Goal: Task Accomplishment & Management: Use online tool/utility

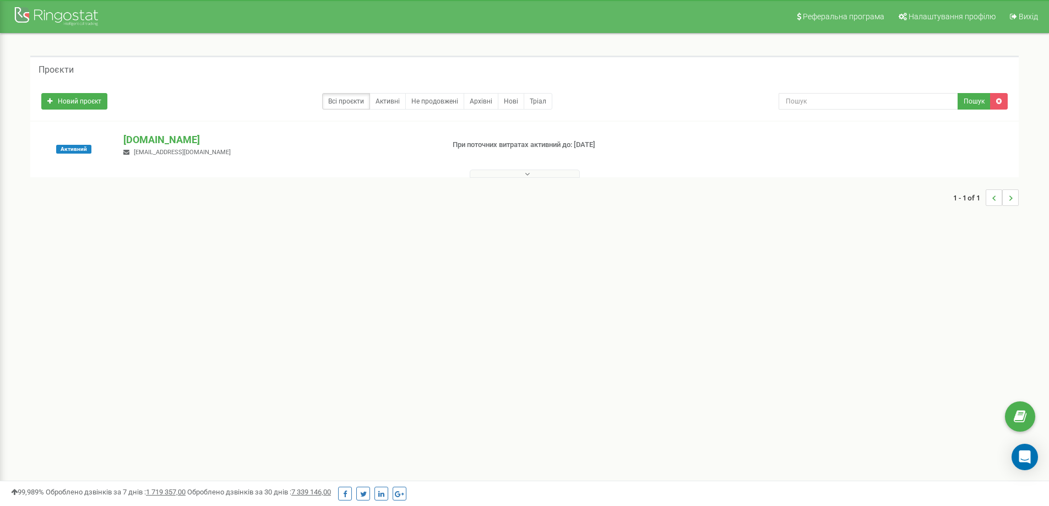
click at [392, 262] on div "Реферальна програма Налаштування профілю Вихід Проєкти Новий проєкт Всі проєкти…" at bounding box center [524, 330] width 1049 height 661
click at [151, 133] on p "[DOMAIN_NAME]" at bounding box center [278, 140] width 311 height 14
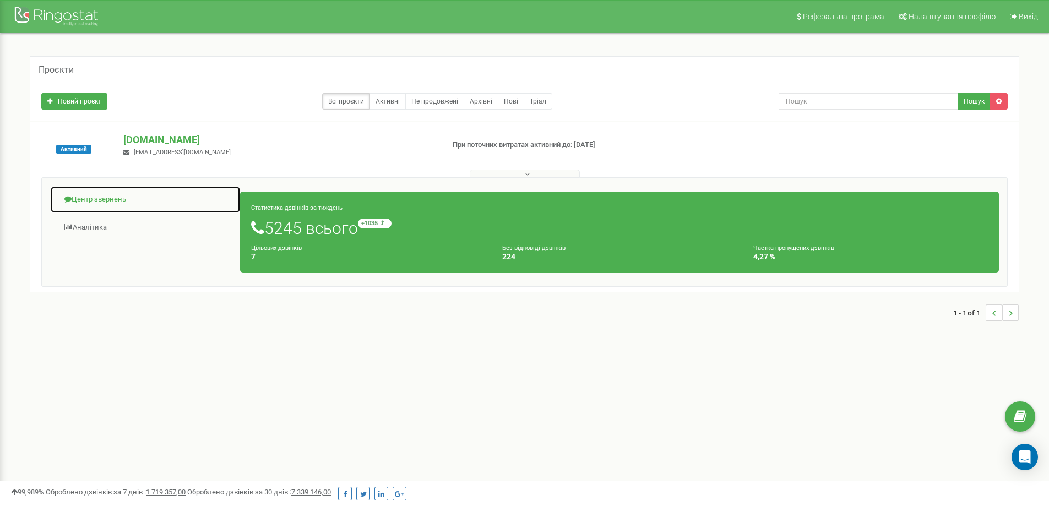
click at [109, 197] on link "Центр звернень" at bounding box center [145, 199] width 191 height 27
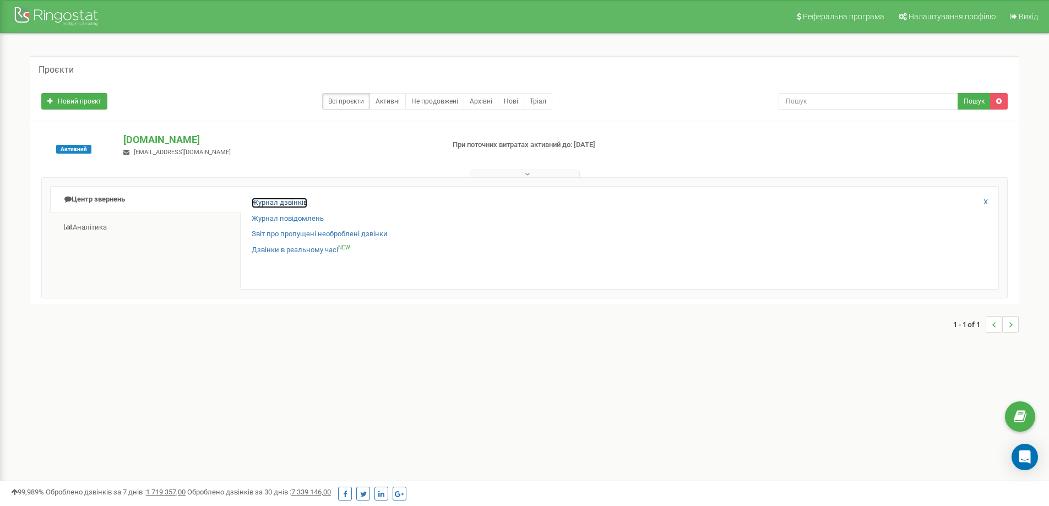
click at [284, 200] on link "Журнал дзвінків" at bounding box center [280, 203] width 56 height 10
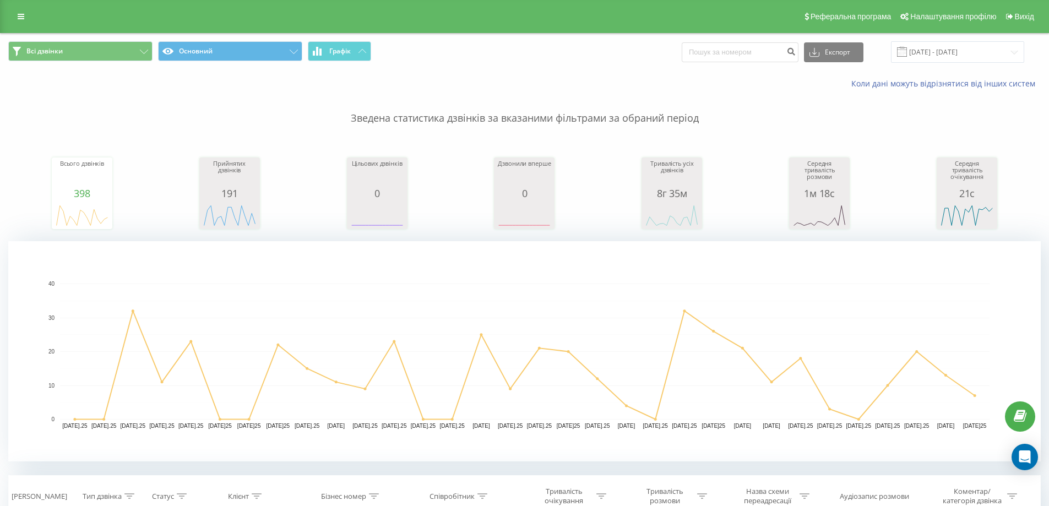
click at [907, 50] on span at bounding box center [902, 52] width 10 height 10
click at [920, 53] on input "[DATE] - [DATE]" at bounding box center [957, 51] width 133 height 21
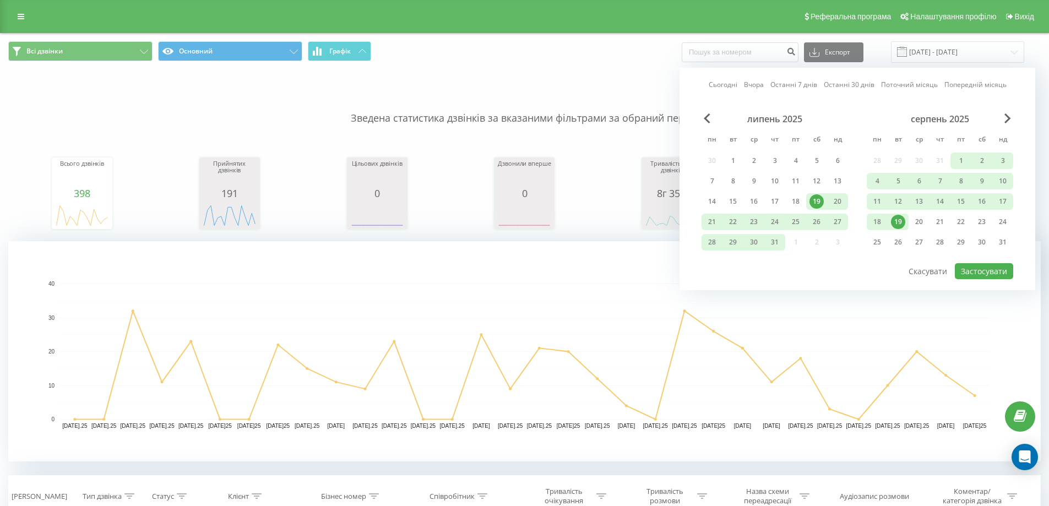
click at [729, 82] on link "Сьогодні" at bounding box center [723, 84] width 29 height 10
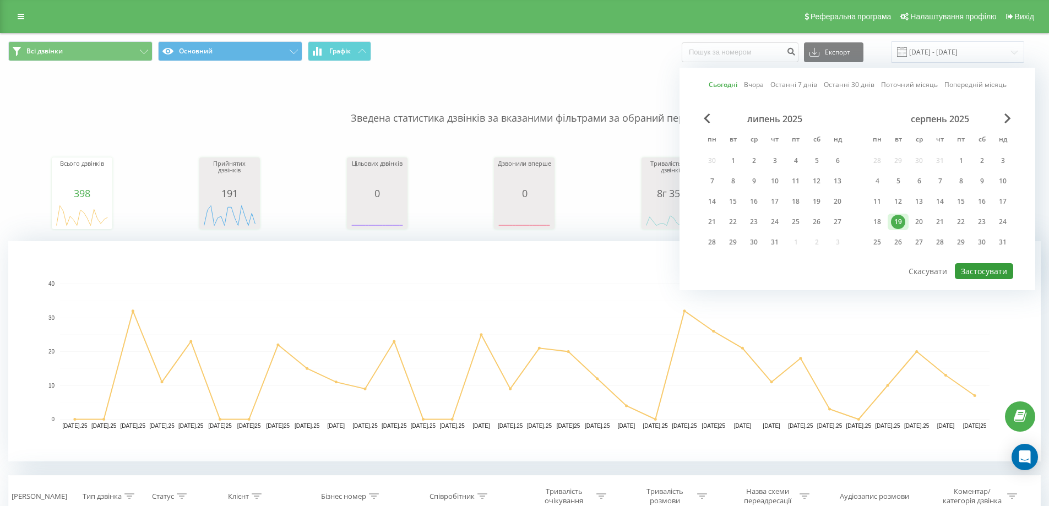
click at [985, 267] on button "Застосувати" at bounding box center [984, 271] width 58 height 16
type input "[DATE] - [DATE]"
